Goal: Task Accomplishment & Management: Use online tool/utility

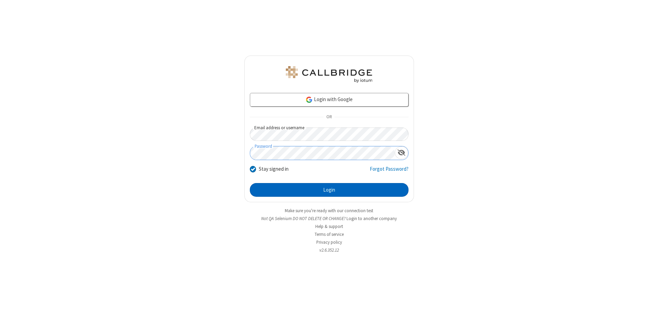
click at [329, 190] on button "Login" at bounding box center [329, 190] width 159 height 14
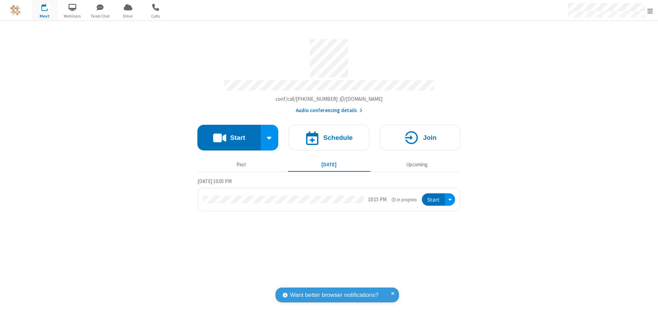
click at [651, 11] on span "Open menu" at bounding box center [650, 11] width 5 height 7
click at [128, 16] on span "Drive" at bounding box center [128, 16] width 26 height 6
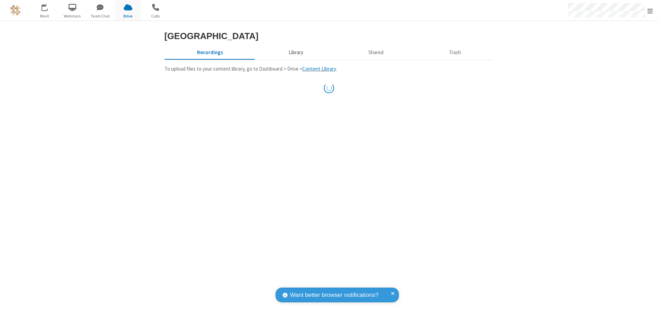
click at [295, 59] on button "Library" at bounding box center [296, 52] width 80 height 13
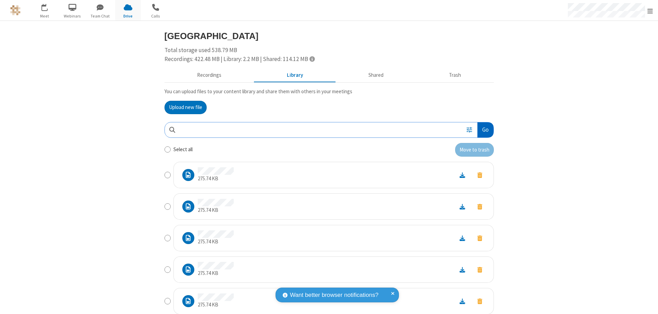
click at [483, 130] on button "Go" at bounding box center [486, 129] width 16 height 15
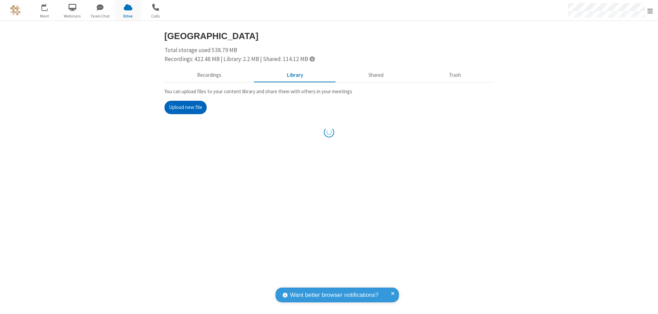
click at [183, 107] on button "Upload new file" at bounding box center [186, 108] width 42 height 14
